Goal: Transaction & Acquisition: Purchase product/service

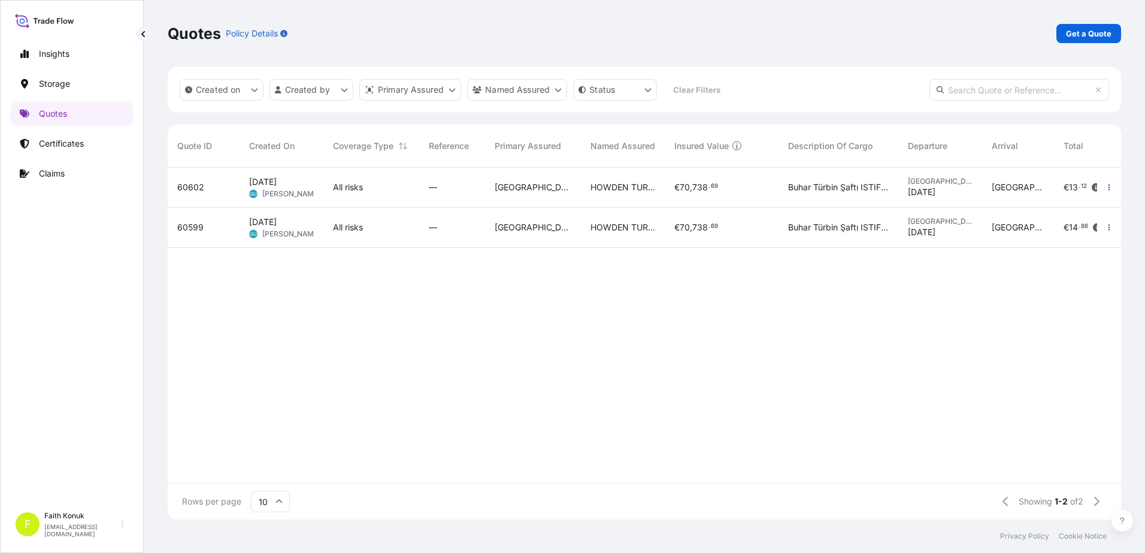
scroll to position [350, 945]
click at [1084, 34] on p "Get a Quote" at bounding box center [1089, 34] width 46 height 12
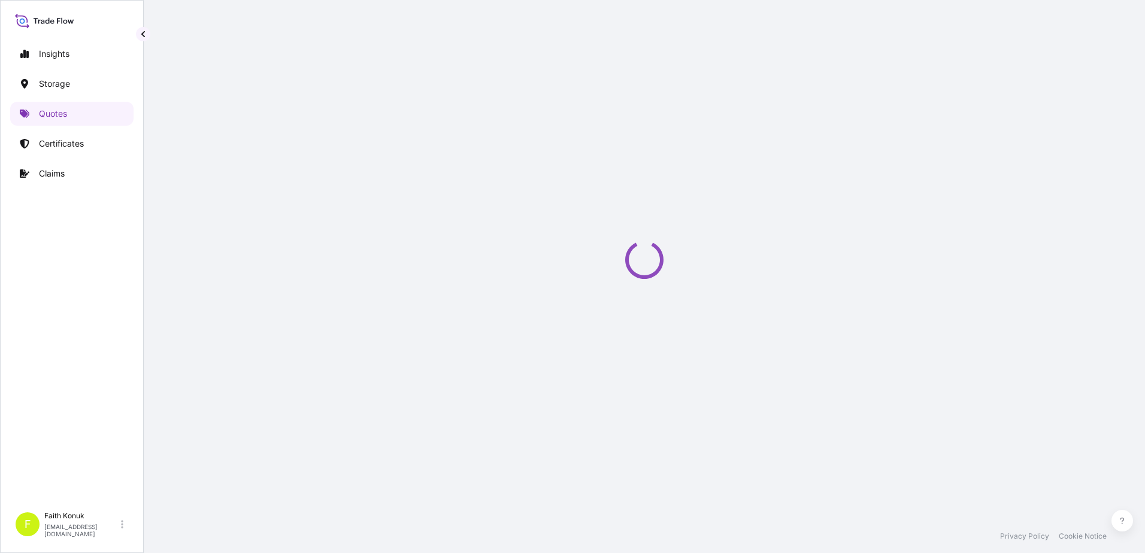
select select "Water"
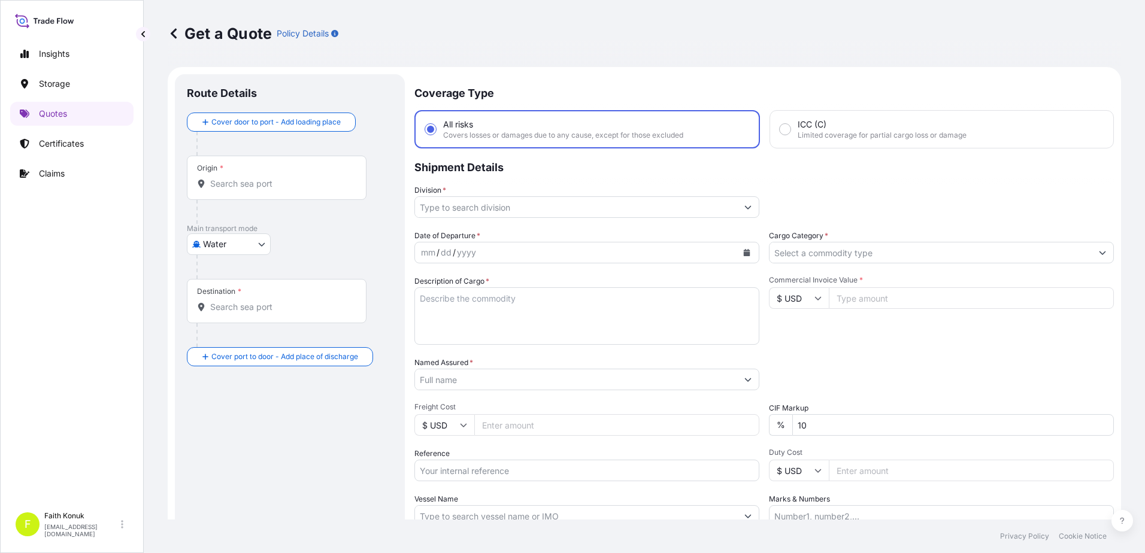
scroll to position [19, 0]
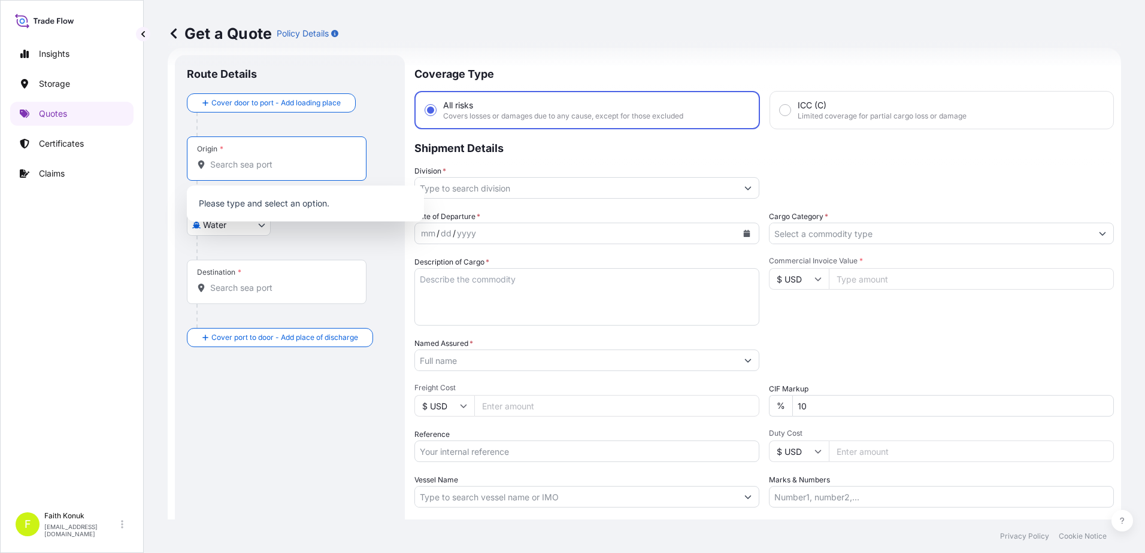
click at [280, 164] on input "Origin *" at bounding box center [280, 165] width 141 height 12
paste input "GEBZE"
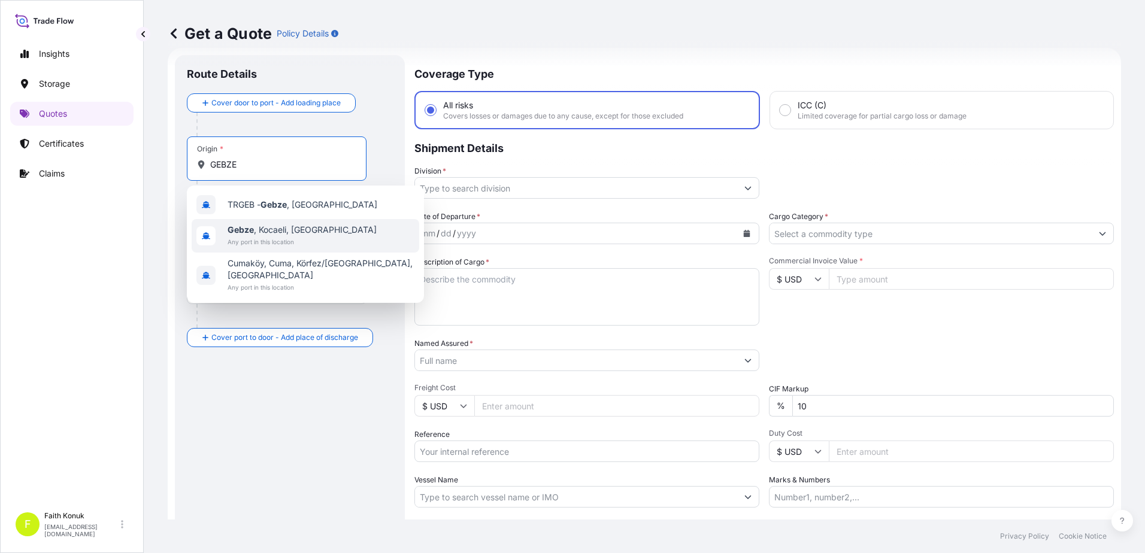
click at [298, 235] on span "Gebze , Kocaeli, [GEOGRAPHIC_DATA]" at bounding box center [302, 230] width 149 height 12
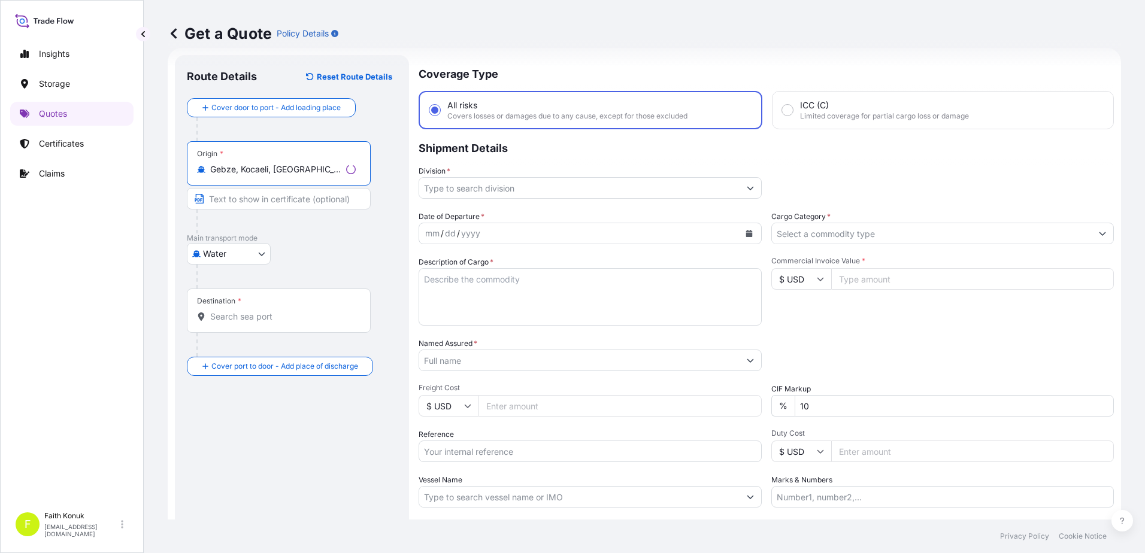
type input "Gebze, Kocaeli, [GEOGRAPHIC_DATA]"
click at [298, 235] on p "Main transport mode" at bounding box center [292, 239] width 210 height 10
click at [318, 329] on div "Destination *" at bounding box center [277, 311] width 180 height 44
click at [318, 323] on input "Destination *" at bounding box center [280, 317] width 141 height 12
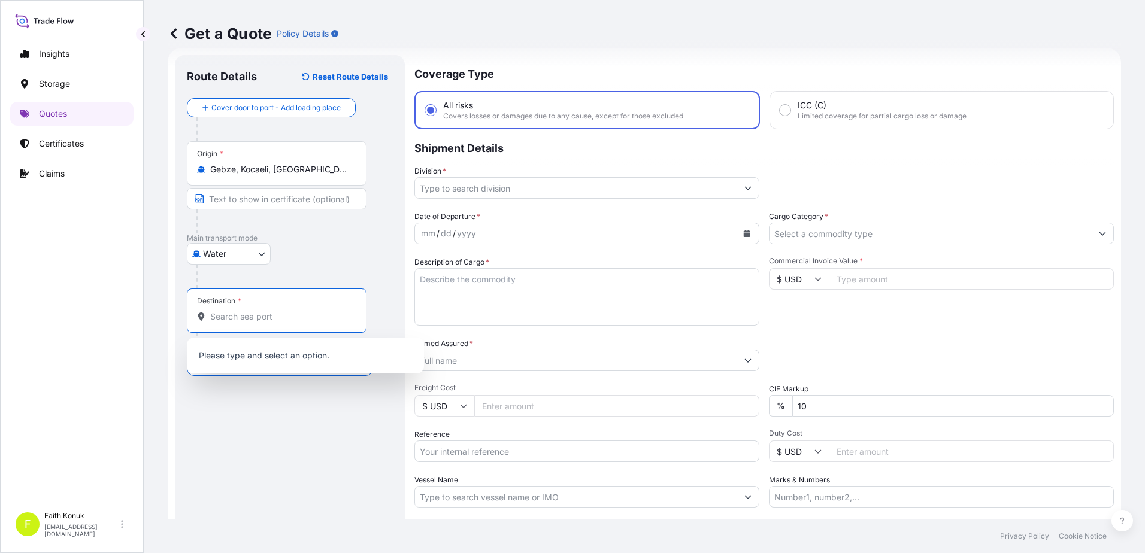
paste input "[GEOGRAPHIC_DATA]"
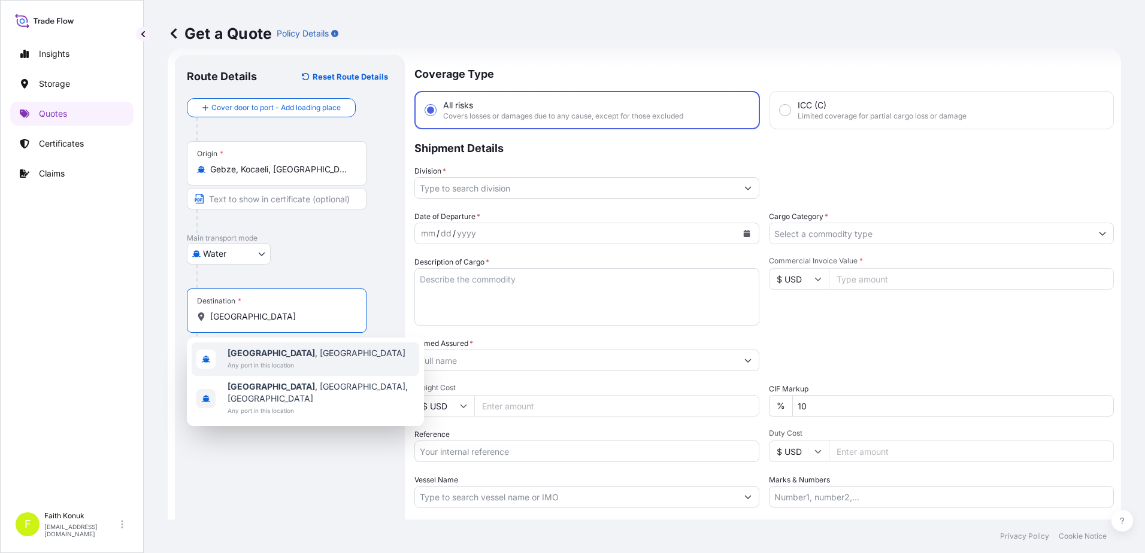
click at [316, 354] on div "[GEOGRAPHIC_DATA] , [GEOGRAPHIC_DATA] Any port in this location" at bounding box center [306, 360] width 228 height 34
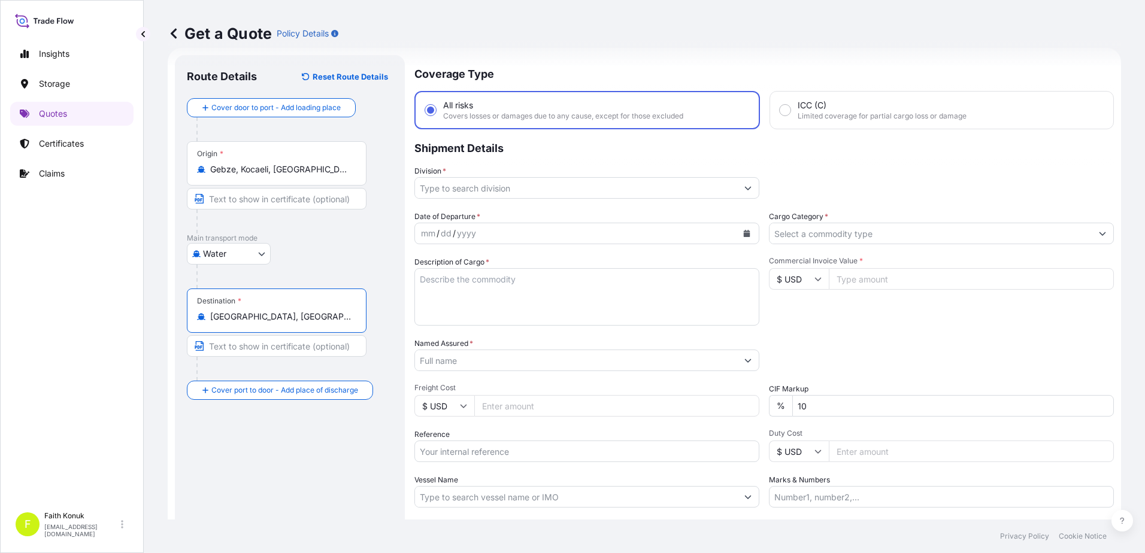
type input "[GEOGRAPHIC_DATA], [GEOGRAPHIC_DATA]"
click at [332, 252] on div "Water Air Water Inland" at bounding box center [290, 254] width 206 height 22
click at [455, 181] on input "Division *" at bounding box center [576, 188] width 322 height 22
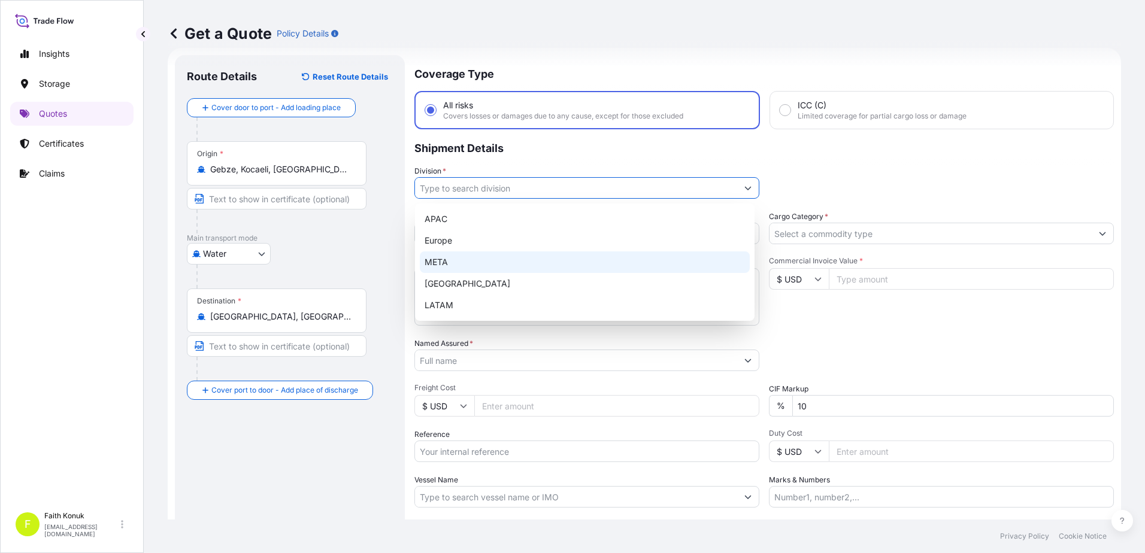
click at [448, 263] on div "META" at bounding box center [585, 263] width 330 height 22
type input "META"
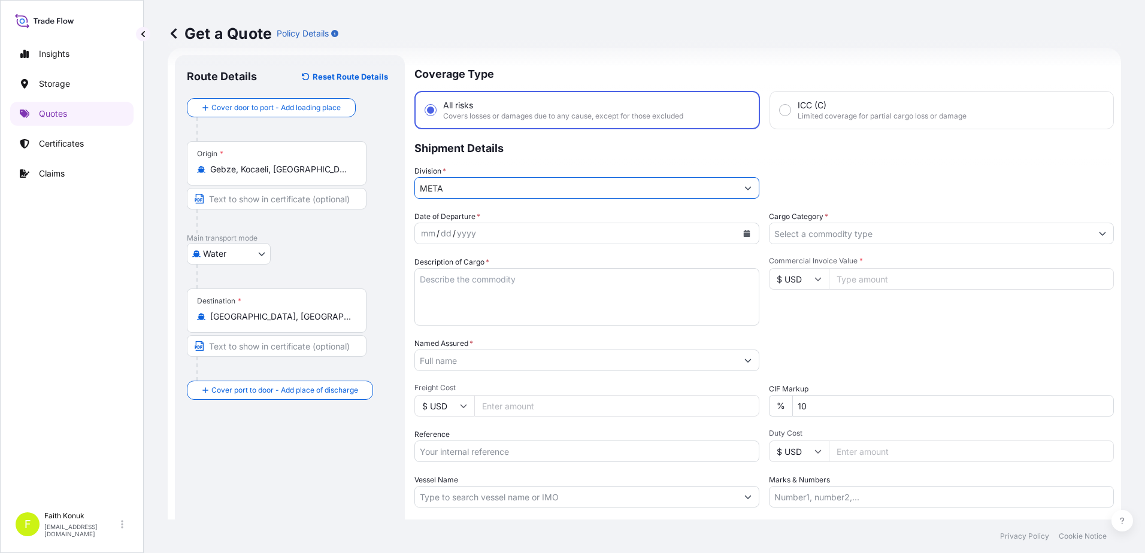
click at [527, 156] on p "Shipment Details" at bounding box center [764, 147] width 700 height 36
click at [737, 232] on button "Calendar" at bounding box center [746, 233] width 19 height 19
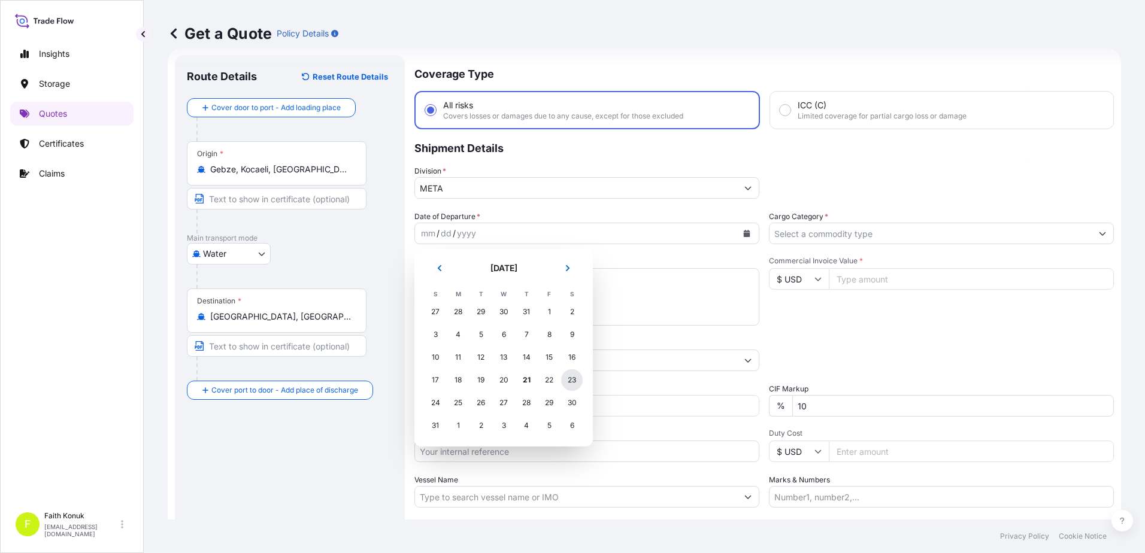
click at [573, 383] on div "23" at bounding box center [572, 381] width 22 height 22
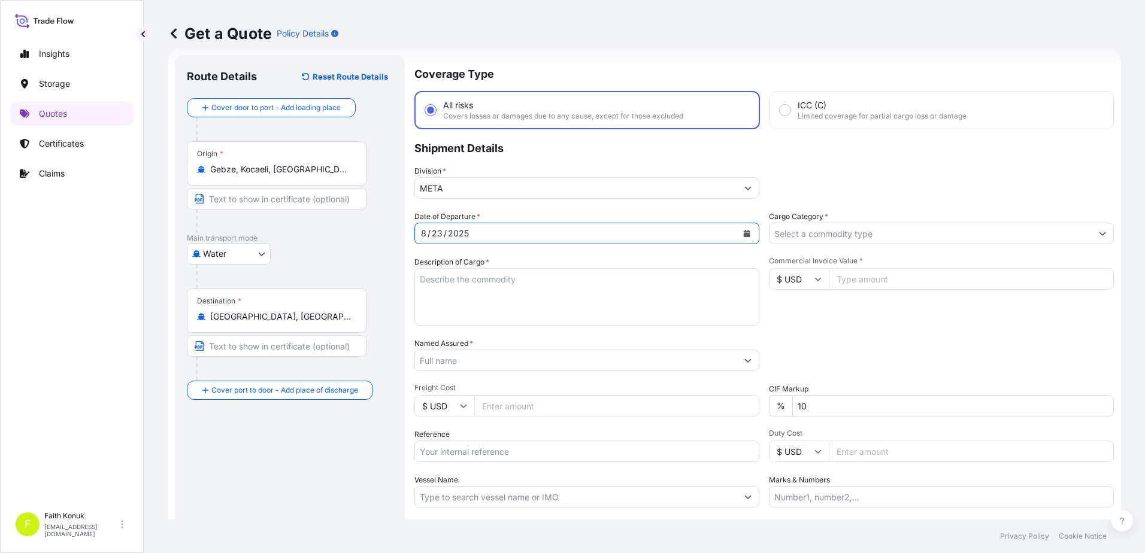
click at [472, 287] on textarea "Description of Cargo *" at bounding box center [586, 297] width 345 height 58
click at [471, 282] on textarea "Description of Cargo *" at bounding box center [586, 297] width 345 height 58
paste textarea "TUBE 25 KAP / Brüt : 26468 KG"
click at [432, 299] on textarea "TUBE 25 KAP / Brüt : 26468 KG" at bounding box center [586, 297] width 345 height 58
paste textarea "MSKU1695572"
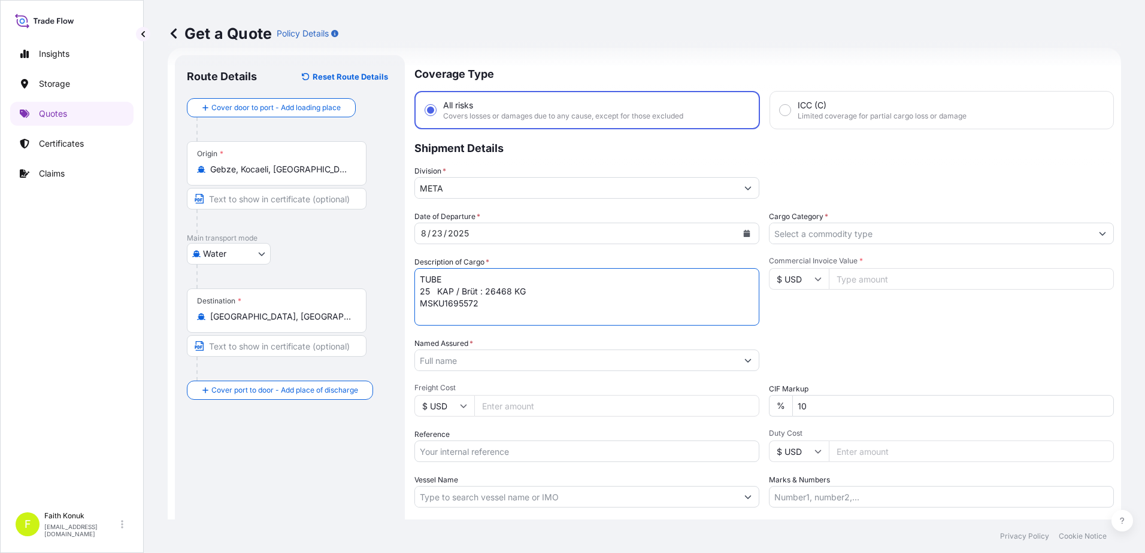
scroll to position [7, 0]
type textarea "TUBE 25 KAP / Brüt : 26468 KG MSKU1695572 INSURANCE PREMIUM USD 85 (TAX INCLUDE…"
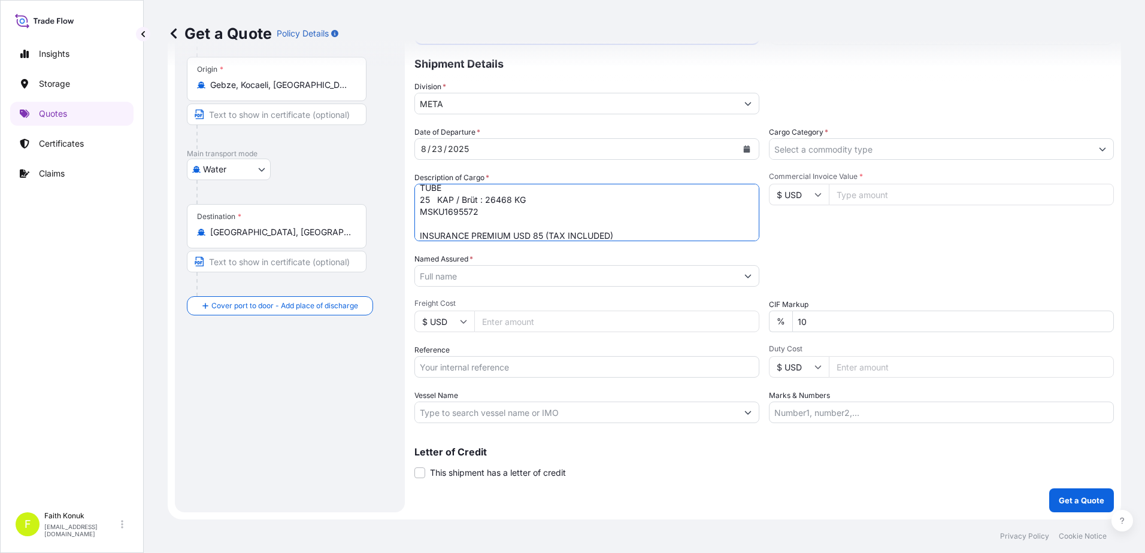
click at [479, 274] on input "Named Assured *" at bounding box center [576, 276] width 322 height 22
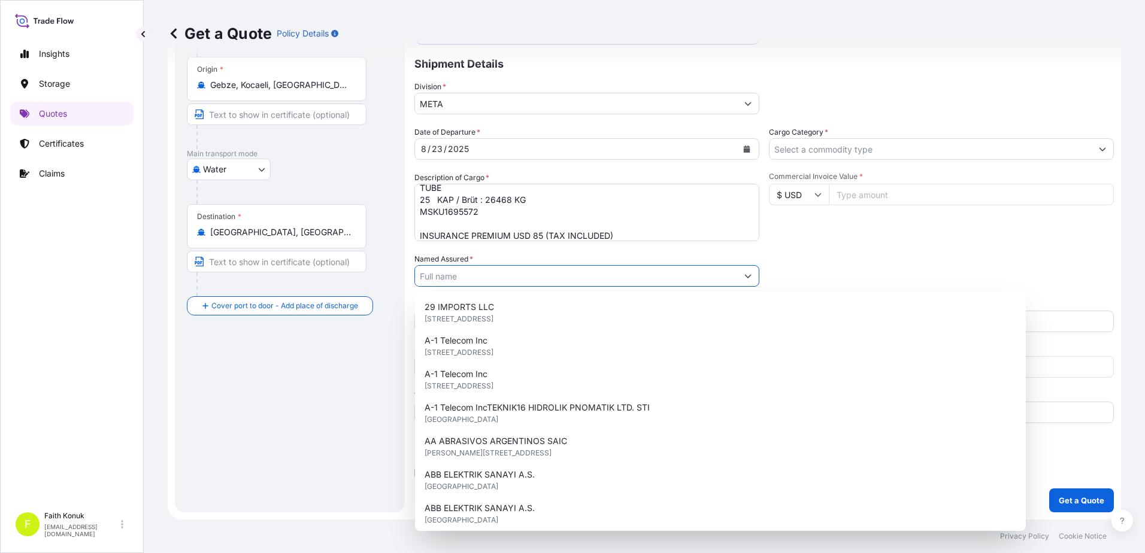
paste input "SIM METALLURGY AND ENGINEERING TRADING DWC LLC"
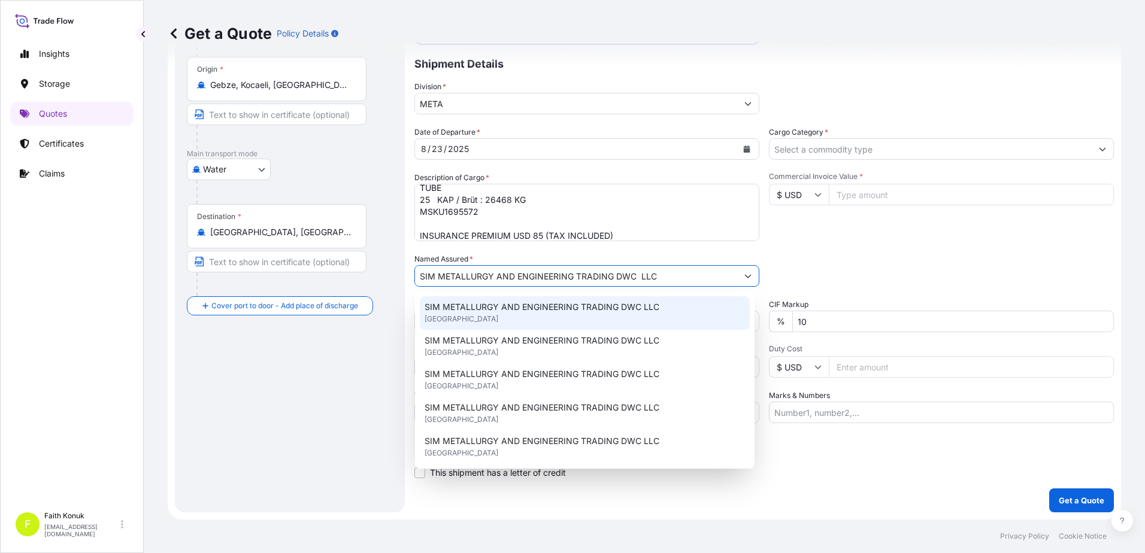
click at [490, 302] on span "SIM METALLURGY AND ENGINEERING TRADING DWC LLC" at bounding box center [542, 307] width 235 height 12
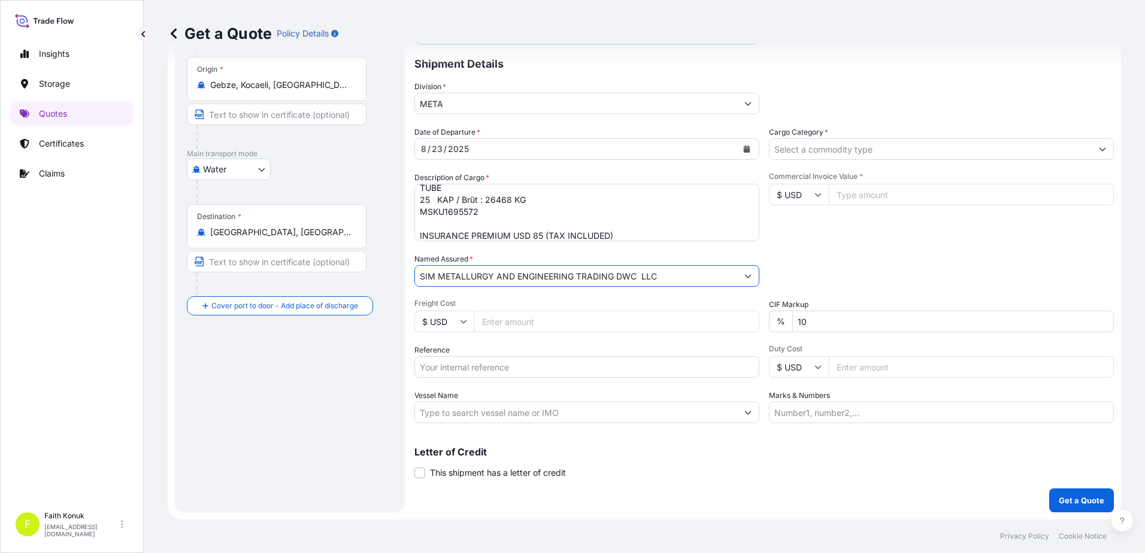
type input "SIM METALLURGY AND ENGINEERING TRADING DWC LLC"
click at [504, 302] on span "Freight Cost" at bounding box center [586, 304] width 345 height 10
click at [504, 311] on input "Freight Cost" at bounding box center [616, 322] width 285 height 22
click at [461, 364] on input "Reference" at bounding box center [586, 367] width 345 height 22
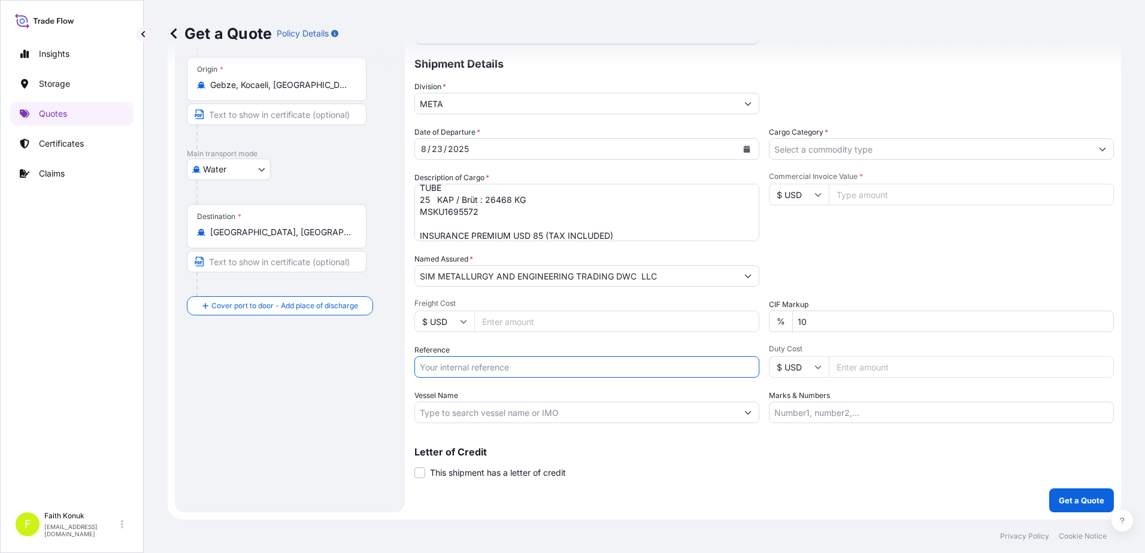
paste input "2401772118"
type input "2401772118"
click at [491, 342] on div "Date of Departure * [DATE] Cargo Category * Description of Cargo * TUBE 25 KAP …" at bounding box center [764, 274] width 700 height 297
click at [451, 407] on input "Vessel Name" at bounding box center [576, 413] width 322 height 22
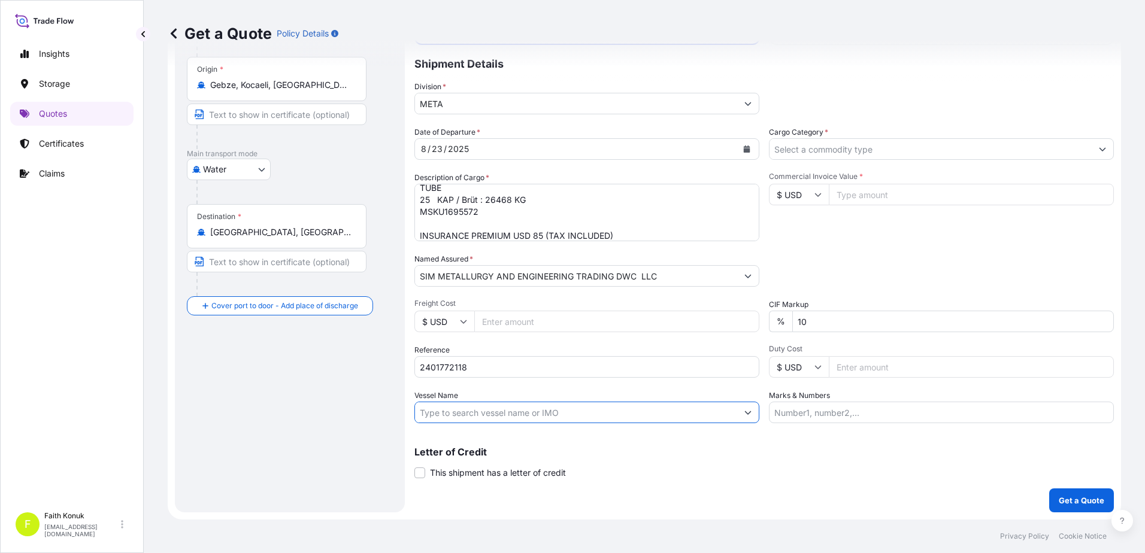
paste input "COSCO [GEOGRAPHIC_DATA]"
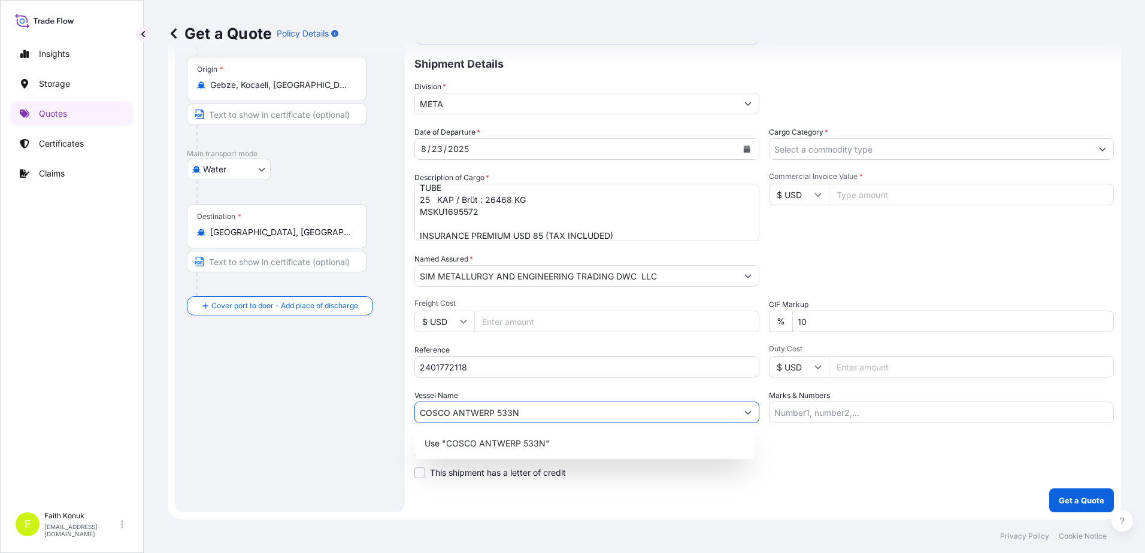
type input "COSCO ANTWERP 533N"
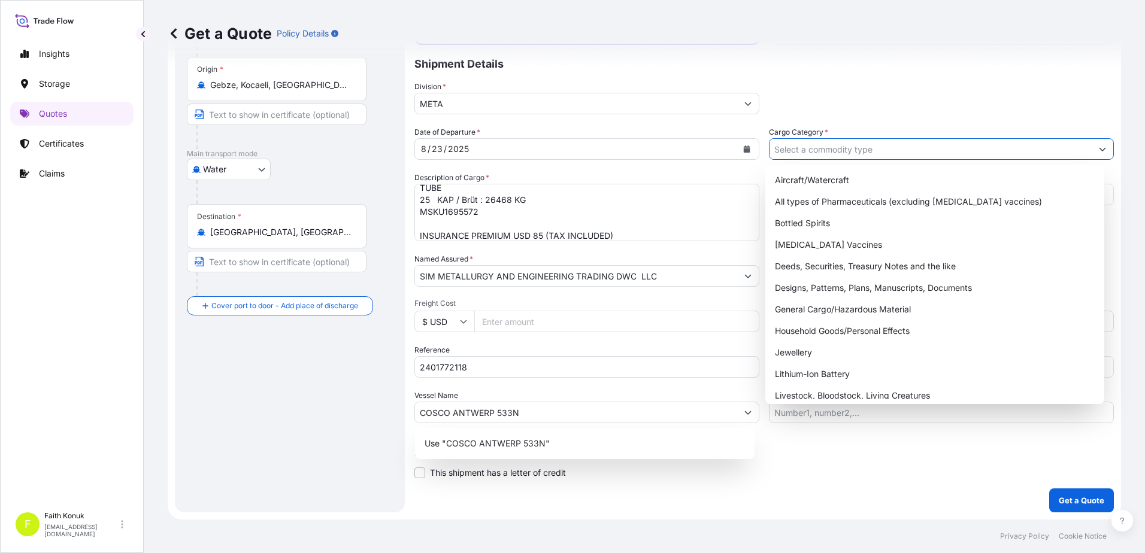
click at [809, 151] on input "Cargo Category *" at bounding box center [931, 149] width 322 height 22
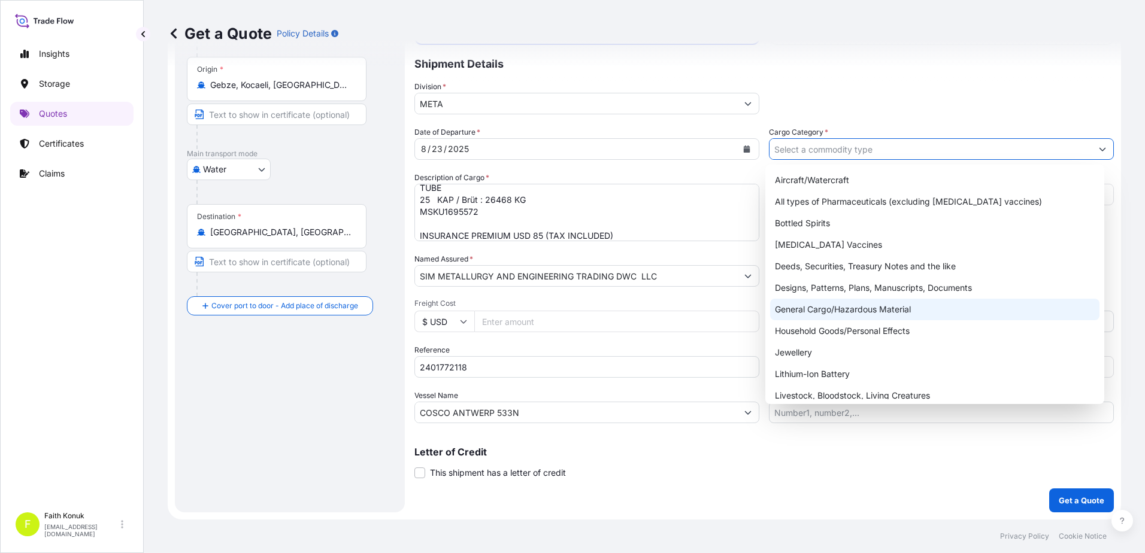
click at [821, 311] on div "General Cargo/Hazardous Material" at bounding box center [935, 310] width 330 height 22
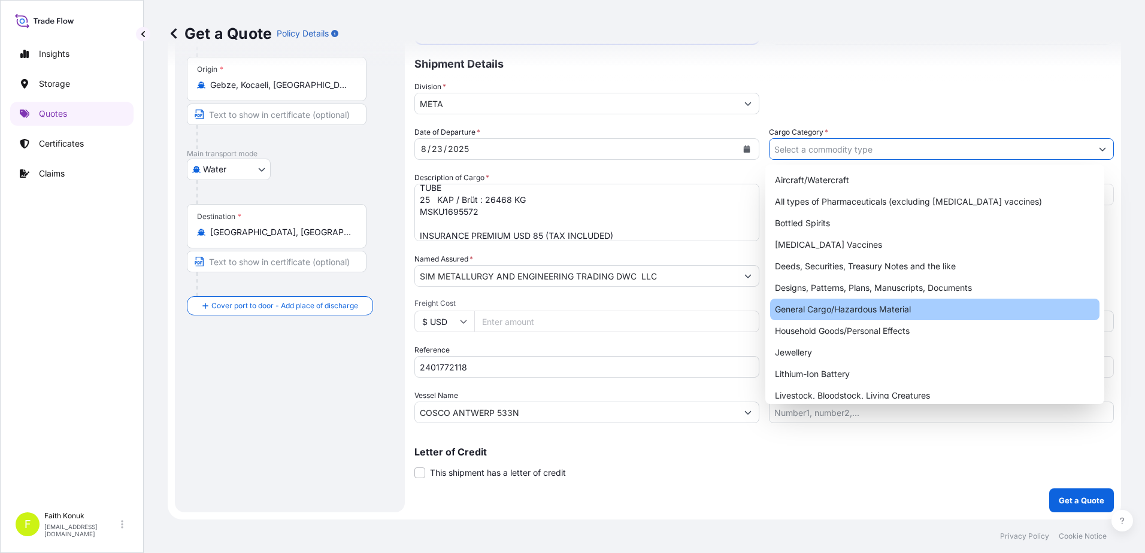
type input "General Cargo/Hazardous Material"
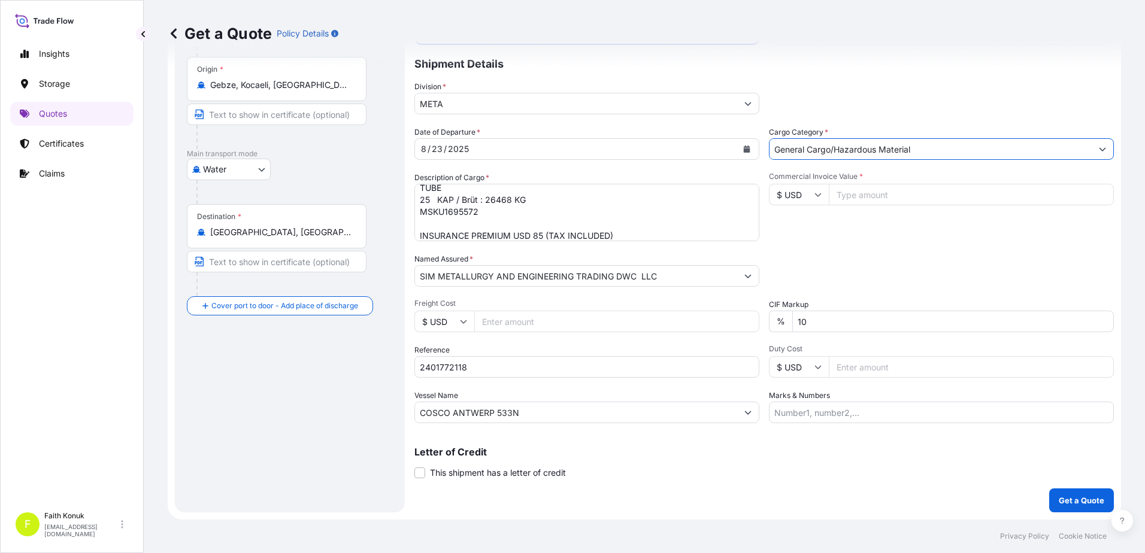
click at [844, 234] on div "Commercial Invoice Value * $ USD" at bounding box center [941, 206] width 345 height 69
click at [845, 193] on input "Commercial Invoice Value *" at bounding box center [971, 195] width 285 height 22
type input "17407"
click at [1085, 498] on p "Get a Quote" at bounding box center [1082, 501] width 46 height 12
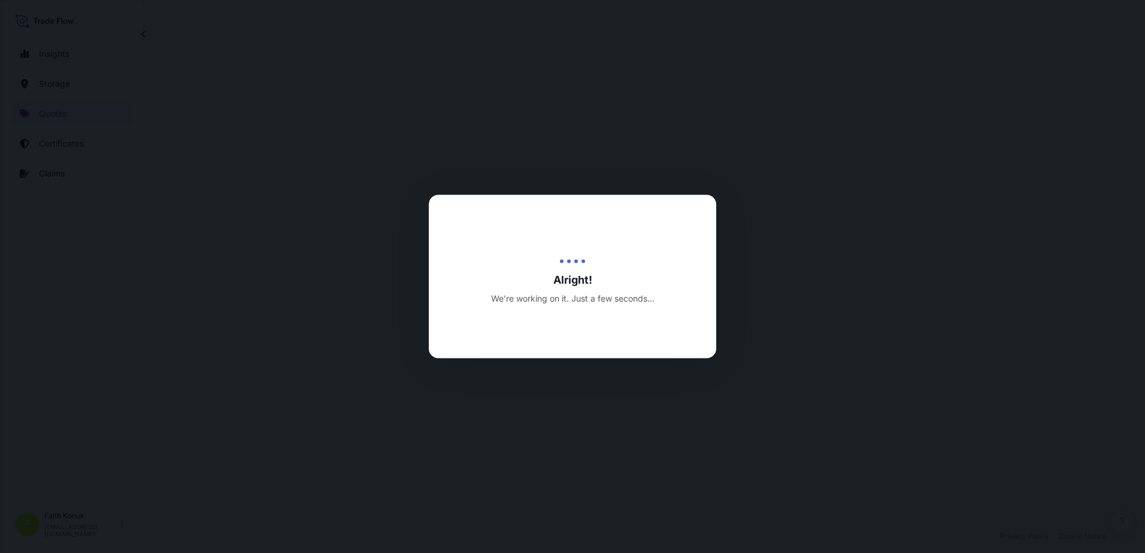
select select "Water"
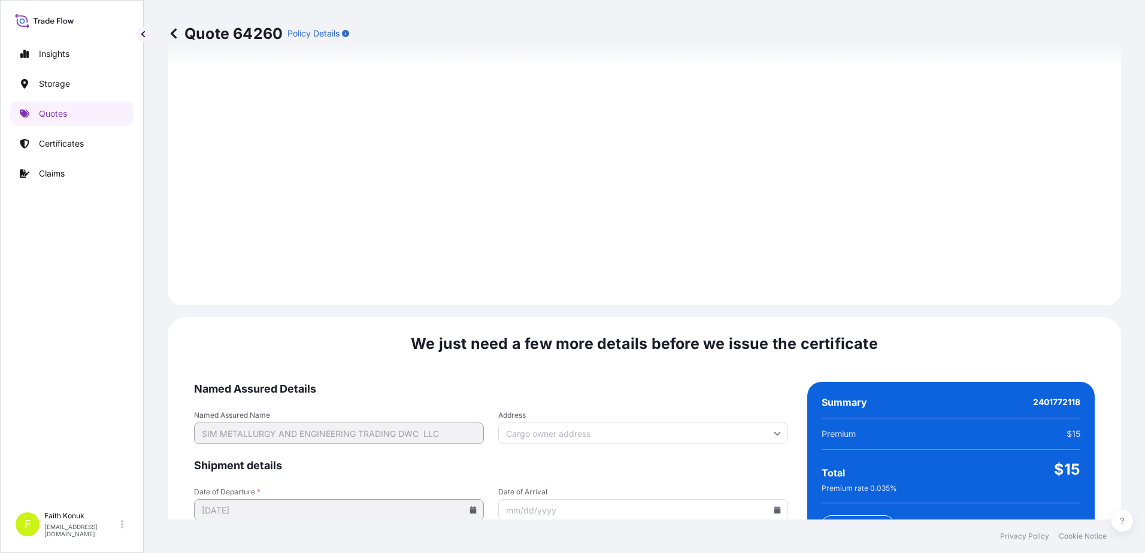
scroll to position [1705, 0]
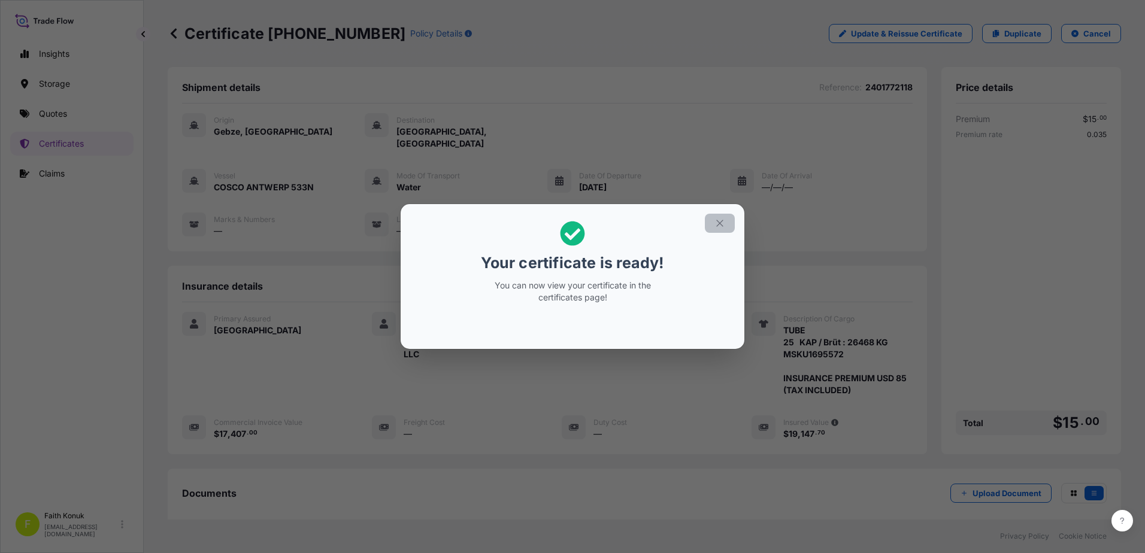
click at [717, 220] on icon "button" at bounding box center [720, 223] width 11 height 11
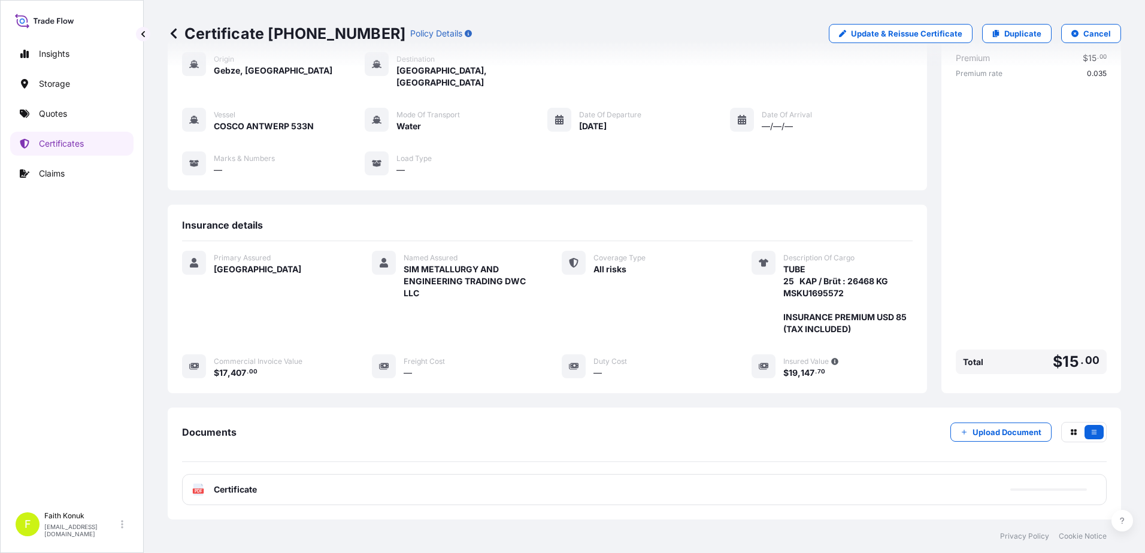
scroll to position [124, 0]
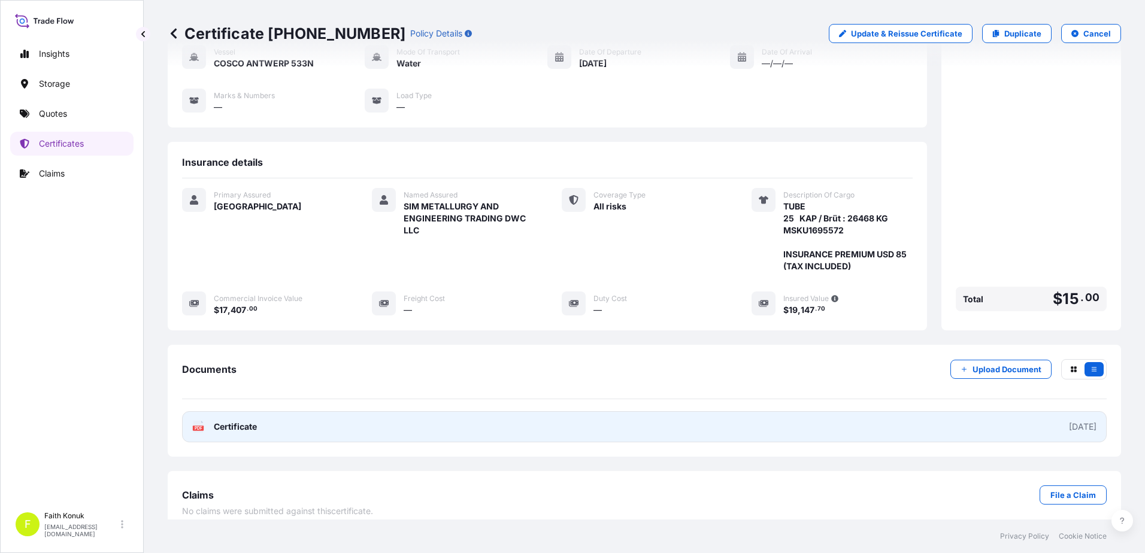
click at [202, 426] on rect at bounding box center [198, 428] width 11 height 5
